Goal: Navigation & Orientation: Understand site structure

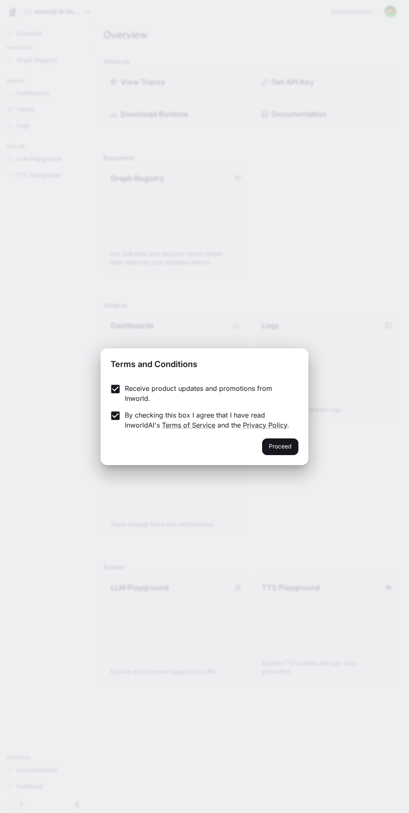
click at [286, 446] on button "Proceed" at bounding box center [280, 446] width 36 height 17
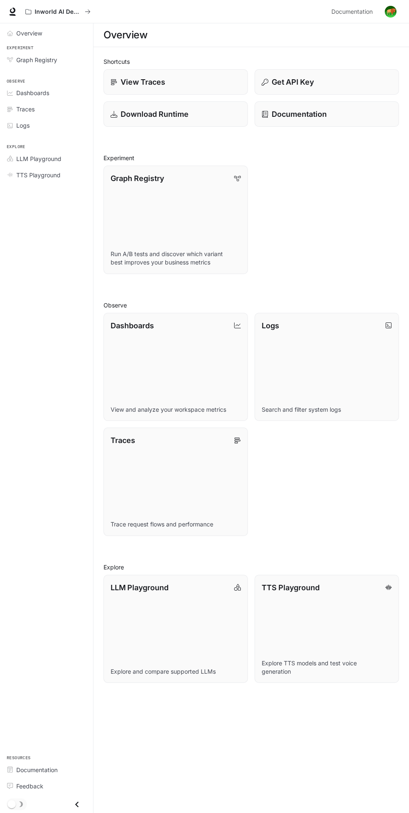
click at [282, 709] on main "Overview Shortcuts View Traces Get API Key Download Runtime Documentation Exper…" at bounding box center [250, 417] width 315 height 789
click at [63, 270] on div "Overview Experiment Graph Registry Observe Dashboards Traces Logs Explore LLM P…" at bounding box center [46, 417] width 93 height 789
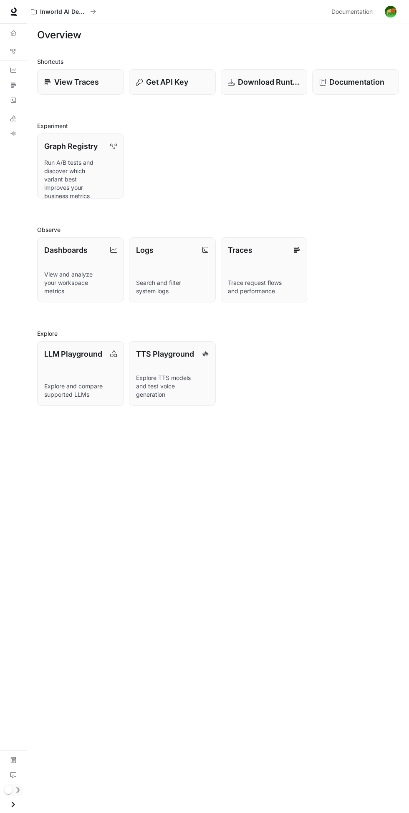
click at [282, 668] on main "Overview Shortcuts View Traces Get API Key Download Runtime Documentation Exper…" at bounding box center [218, 417] width 382 height 789
